Goal: Information Seeking & Learning: Learn about a topic

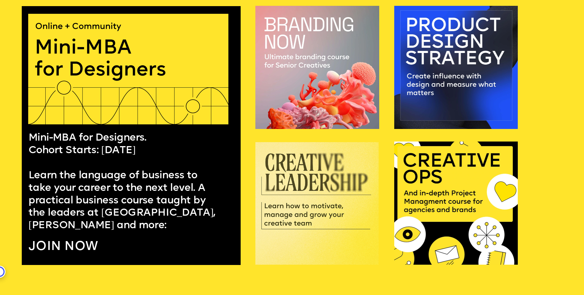
scroll to position [582, 0]
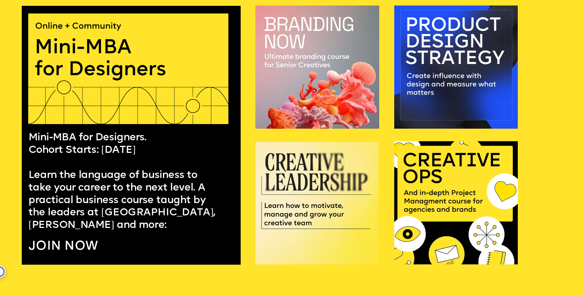
click at [128, 169] on p "Mini-MBA for Designers. Cohort Starts: September 24 Learn the language of busin…" at bounding box center [125, 182] width 192 height 100
click at [122, 143] on link "Mini-MBA for Designers. Cohort Starts: September 24 Learn the language of busin…" at bounding box center [123, 182] width 189 height 98
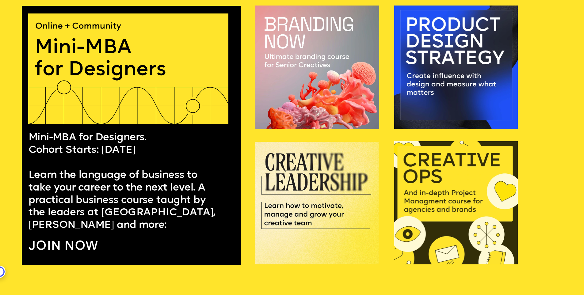
click at [426, 178] on img at bounding box center [456, 202] width 124 height 123
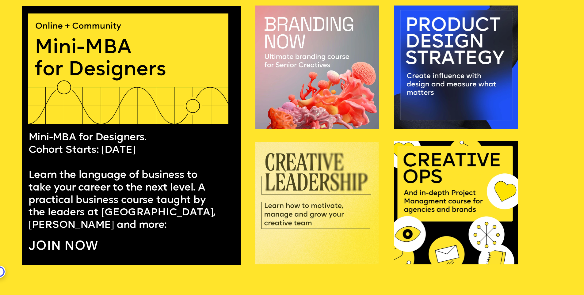
click at [295, 209] on img at bounding box center [316, 203] width 123 height 123
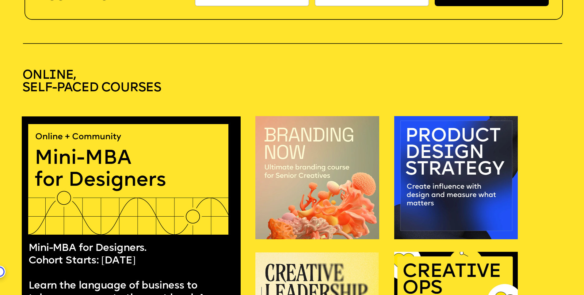
scroll to position [467, 0]
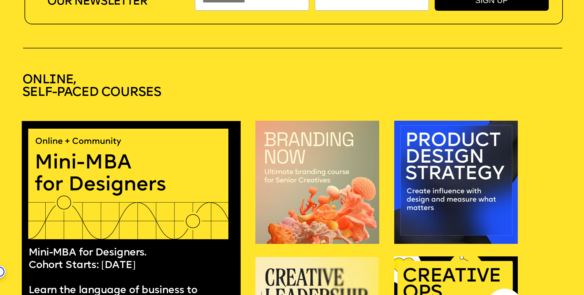
click at [330, 168] on img at bounding box center [317, 182] width 124 height 123
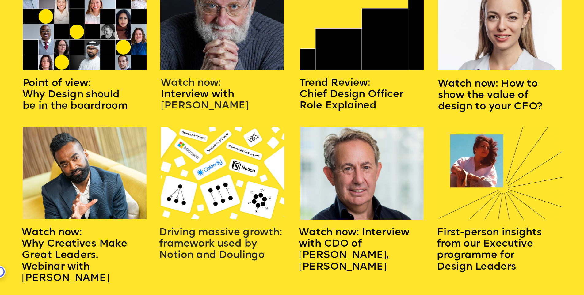
scroll to position [958, 0]
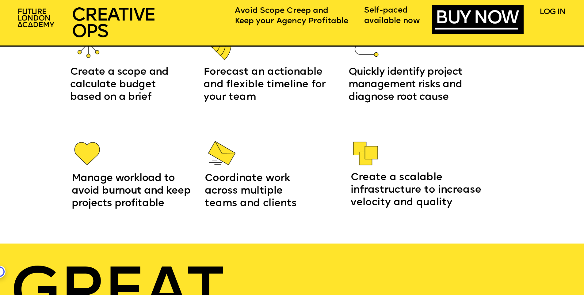
scroll to position [1042, 0]
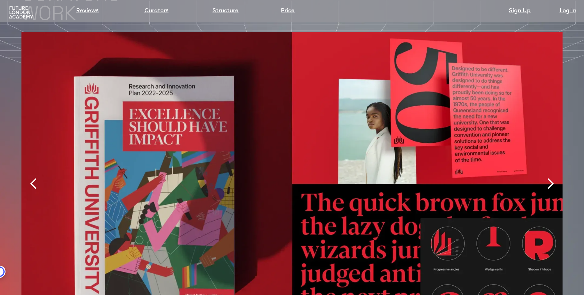
scroll to position [1441, 0]
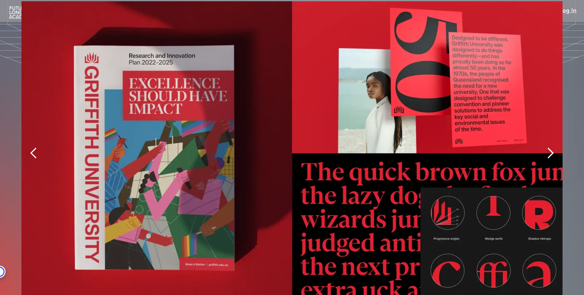
click at [549, 147] on div "next slide" at bounding box center [550, 153] width 12 height 12
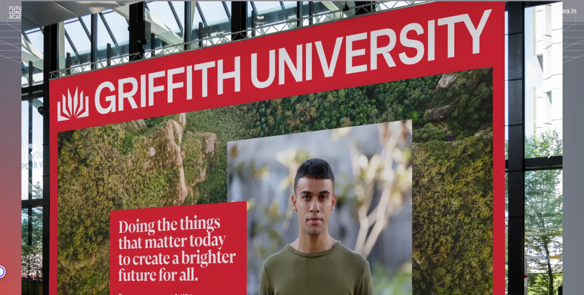
click at [552, 147] on div "next slide" at bounding box center [550, 153] width 12 height 12
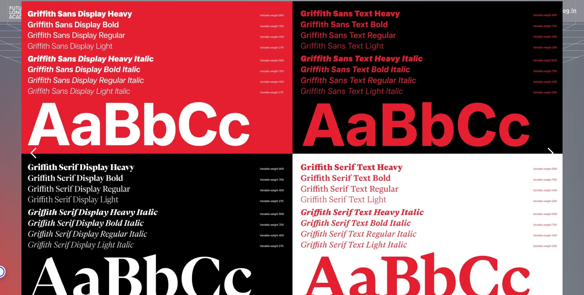
click at [552, 147] on div "next slide" at bounding box center [550, 153] width 12 height 12
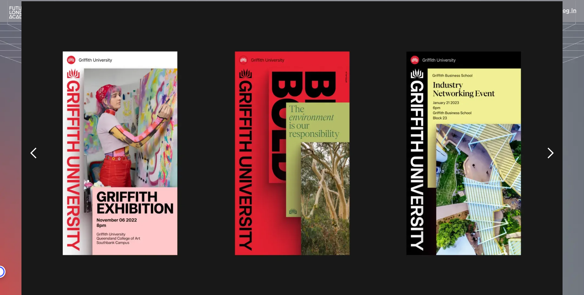
click at [552, 147] on div "next slide" at bounding box center [550, 153] width 12 height 12
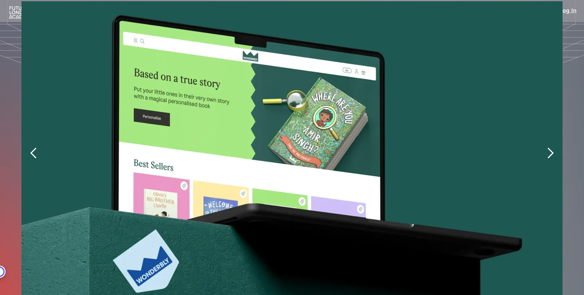
click at [552, 147] on div "next slide" at bounding box center [550, 153] width 12 height 12
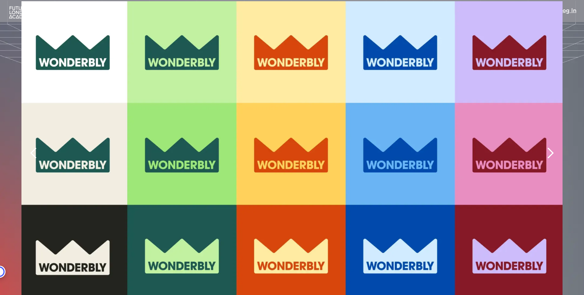
click at [552, 147] on div "next slide" at bounding box center [550, 153] width 12 height 12
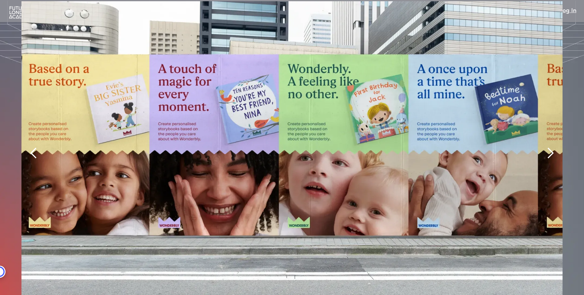
click at [552, 147] on div "next slide" at bounding box center [550, 153] width 12 height 12
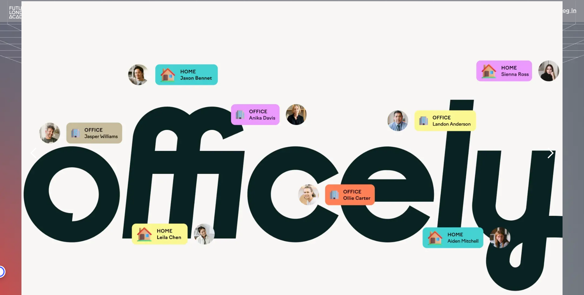
click at [552, 147] on div "next slide" at bounding box center [550, 153] width 12 height 12
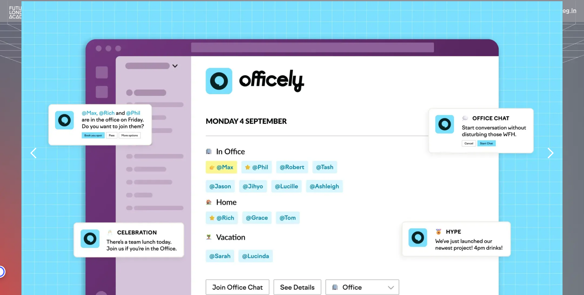
click at [552, 147] on div "next slide" at bounding box center [550, 153] width 12 height 12
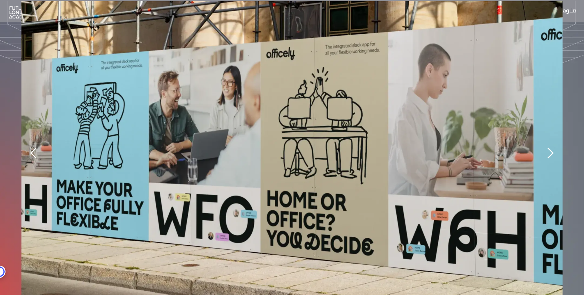
click at [552, 147] on div "next slide" at bounding box center [550, 153] width 12 height 12
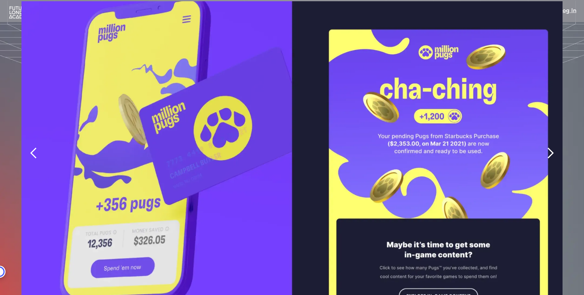
click at [552, 147] on div "next slide" at bounding box center [550, 153] width 12 height 12
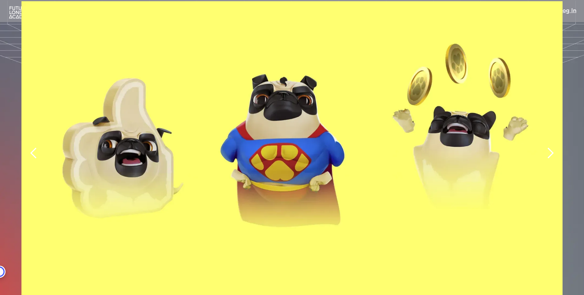
click at [552, 147] on div "next slide" at bounding box center [550, 153] width 12 height 12
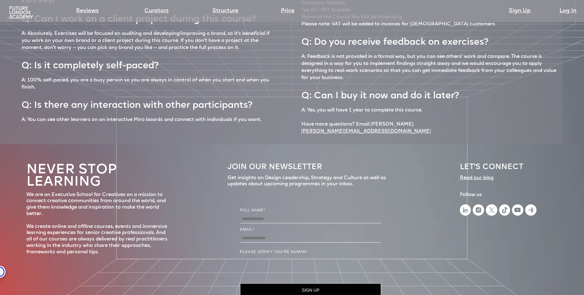
scroll to position [2799, 0]
